Goal: Find specific page/section

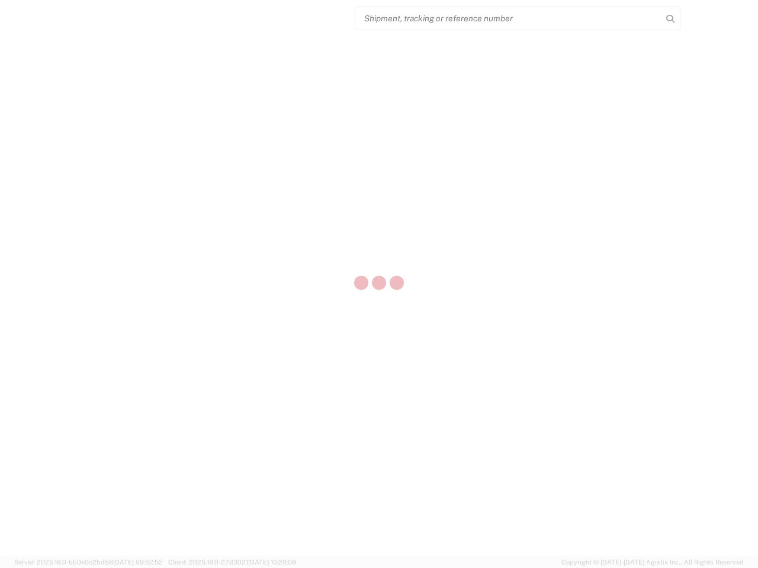
select select "US"
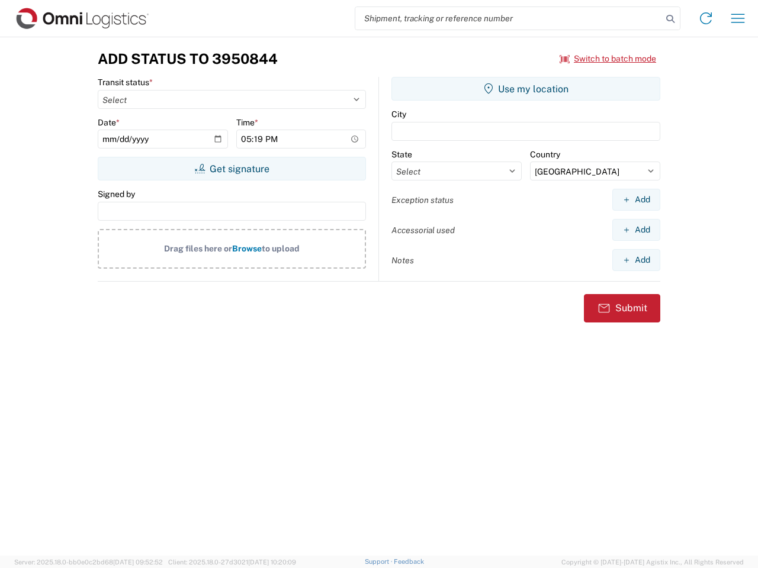
click at [508, 18] on input "search" at bounding box center [508, 18] width 307 height 22
click at [670, 19] on icon at bounding box center [670, 19] width 17 height 17
click at [705, 18] on icon at bounding box center [705, 18] width 19 height 19
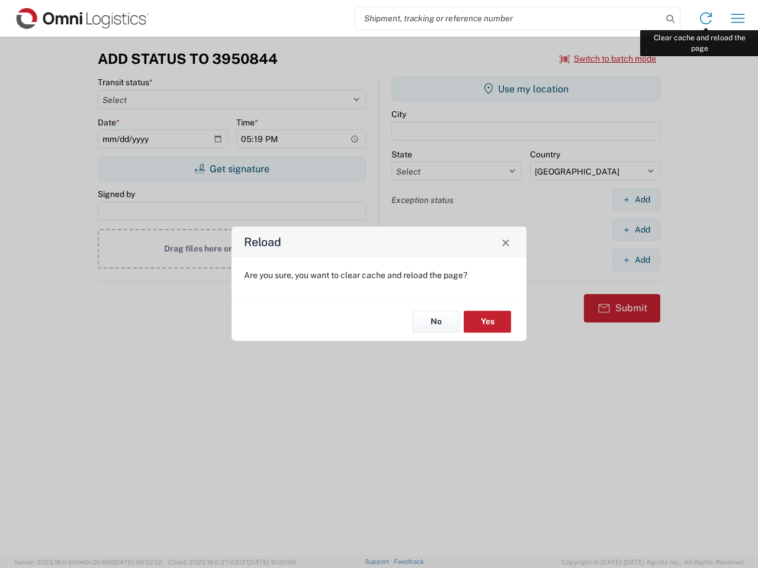
click at [737, 18] on div "Reload Are you sure, you want to clear cache and reload the page? No Yes" at bounding box center [379, 284] width 758 height 568
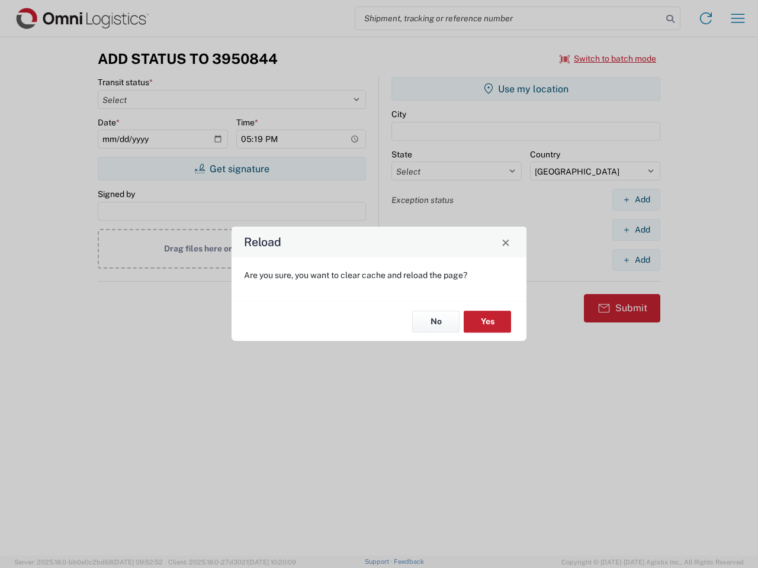
click at [608, 59] on div "Reload Are you sure, you want to clear cache and reload the page? No Yes" at bounding box center [379, 284] width 758 height 568
click at [231, 169] on div "Reload Are you sure, you want to clear cache and reload the page? No Yes" at bounding box center [379, 284] width 758 height 568
click at [526, 89] on div "Reload Are you sure, you want to clear cache and reload the page? No Yes" at bounding box center [379, 284] width 758 height 568
click at [636, 199] on div "Reload Are you sure, you want to clear cache and reload the page? No Yes" at bounding box center [379, 284] width 758 height 568
click at [636, 230] on div "Reload Are you sure, you want to clear cache and reload the page? No Yes" at bounding box center [379, 284] width 758 height 568
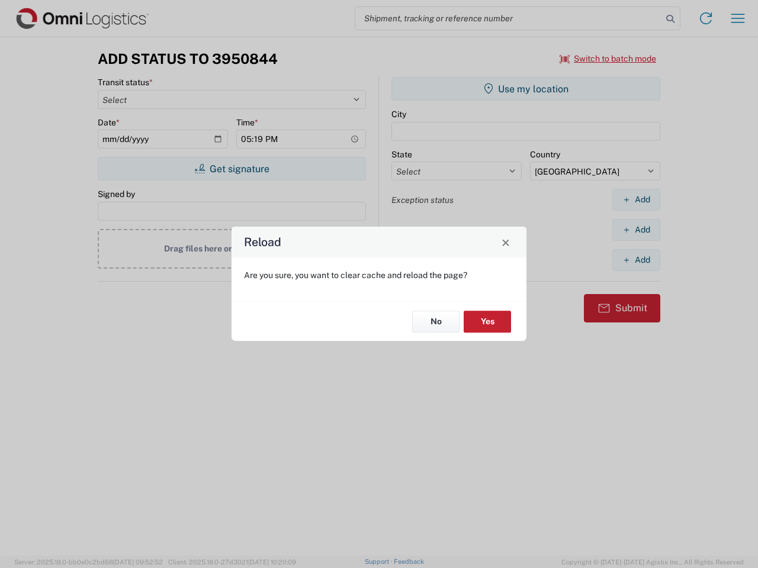
click at [636, 260] on div "Reload Are you sure, you want to clear cache and reload the page? No Yes" at bounding box center [379, 284] width 758 height 568
